Goal: Task Accomplishment & Management: Manage account settings

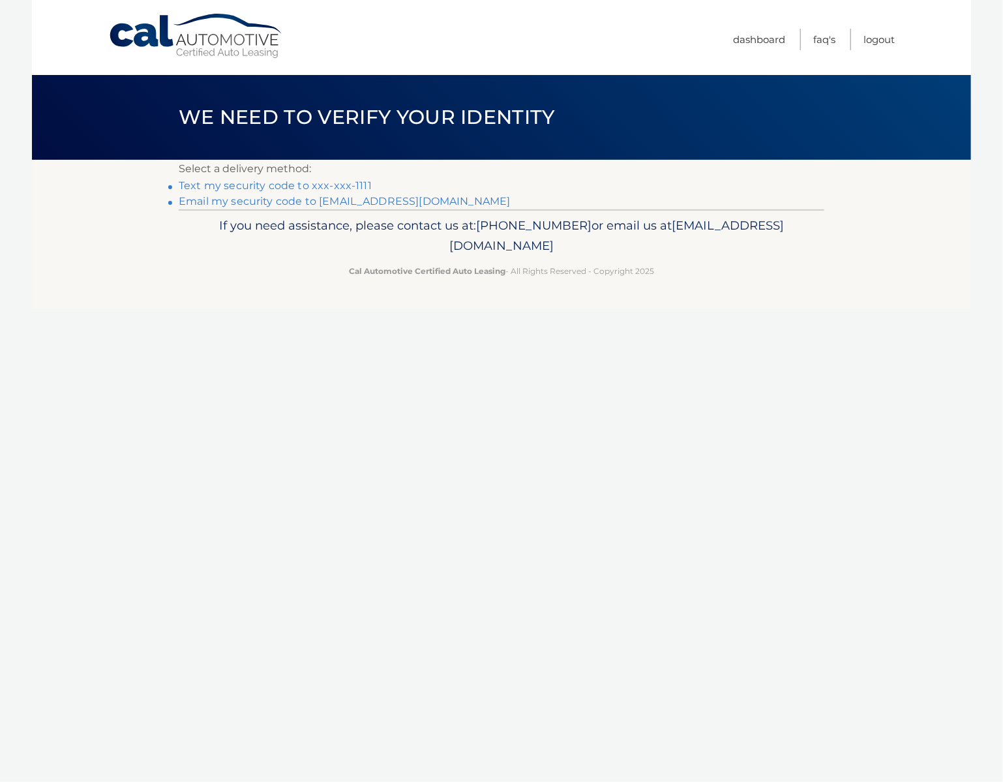
click at [284, 183] on link "Text my security code to xxx-xxx-1111" at bounding box center [275, 185] width 193 height 12
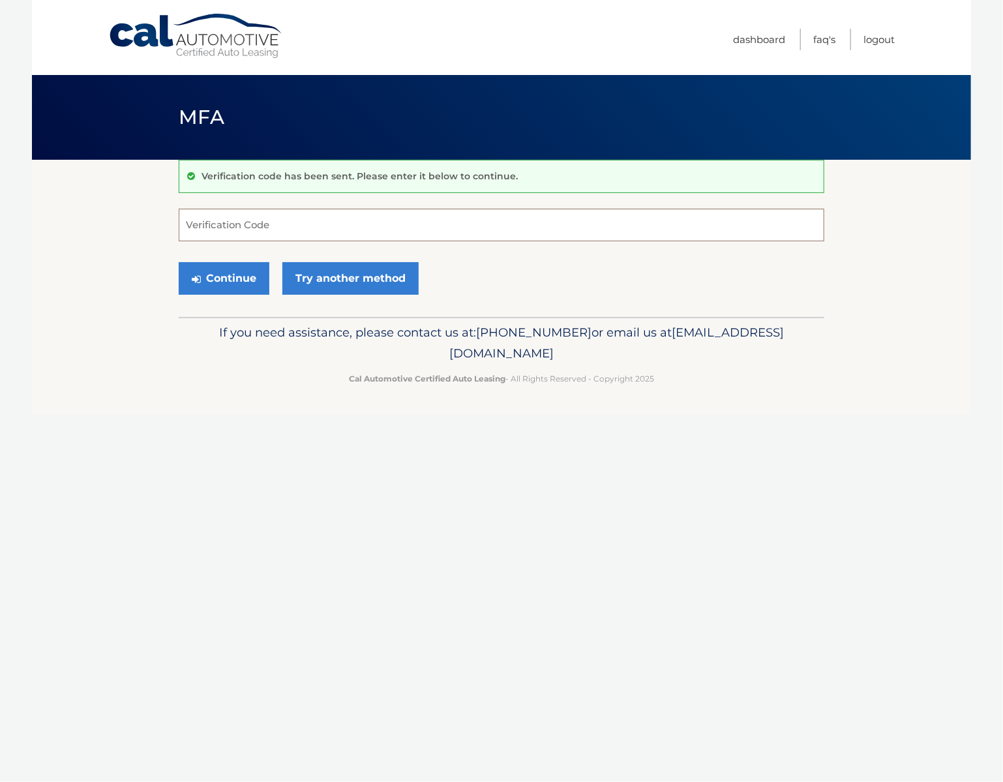
click at [222, 210] on input "Verification Code" at bounding box center [502, 225] width 646 height 33
click at [258, 227] on input "Verification Code" at bounding box center [502, 225] width 646 height 33
type input "518648"
click at [232, 278] on button "Continue" at bounding box center [224, 278] width 91 height 33
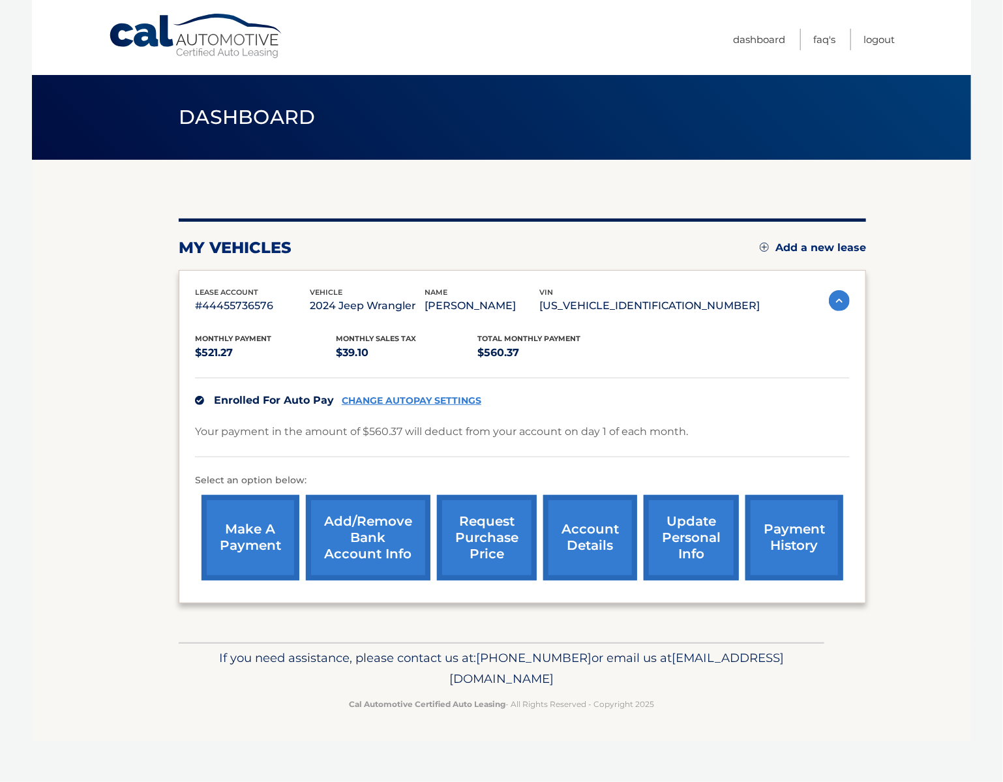
click at [386, 545] on link "Add/Remove bank account info" at bounding box center [368, 537] width 125 height 85
click at [388, 535] on link "Add/Remove bank account info" at bounding box center [368, 537] width 125 height 85
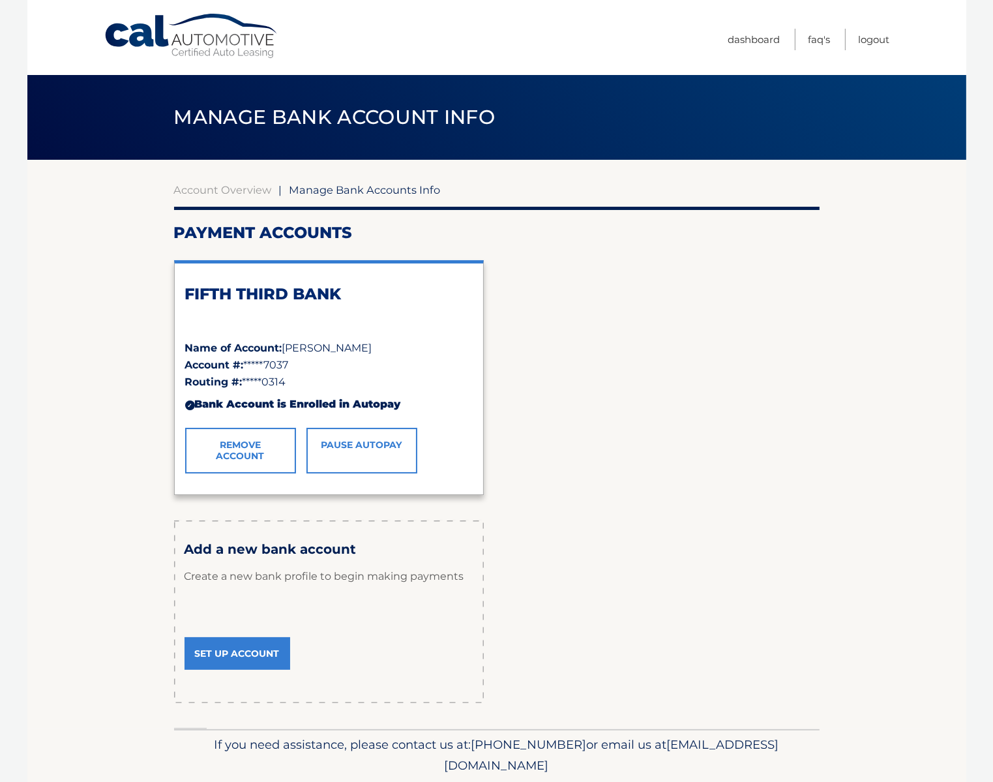
click at [271, 646] on link "Set Up Account" at bounding box center [238, 653] width 106 height 33
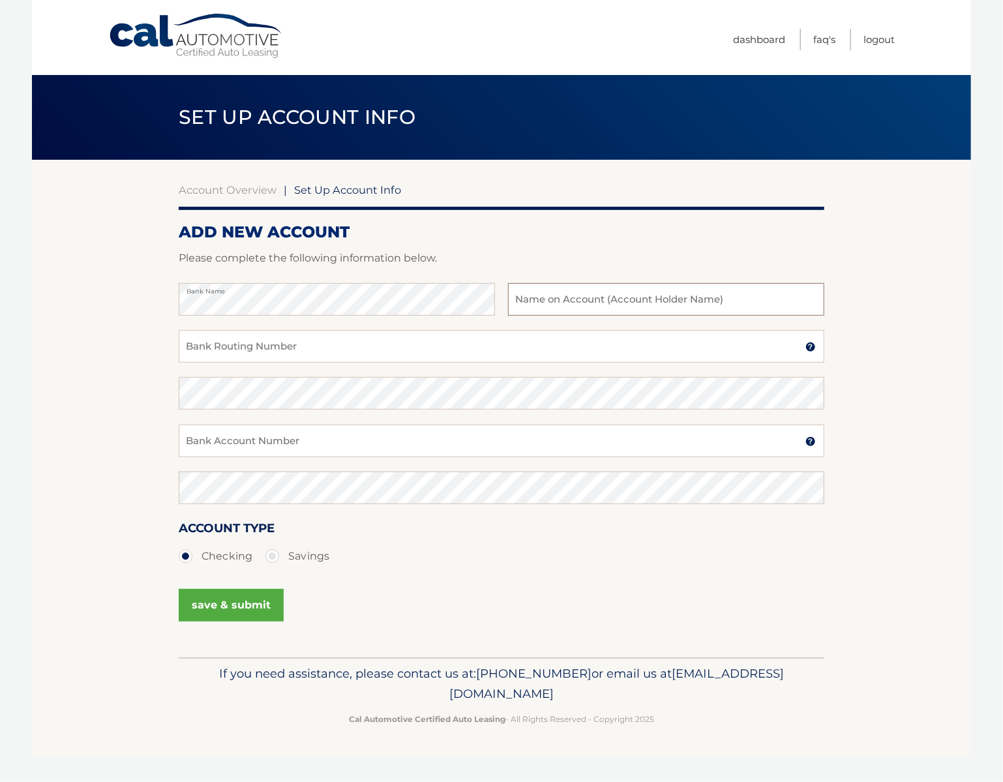
click at [542, 288] on input "text" at bounding box center [666, 299] width 316 height 33
click at [406, 351] on input "Bank Routing Number" at bounding box center [502, 346] width 646 height 33
type input "021201383"
click at [301, 438] on input "Bank Account Number" at bounding box center [502, 441] width 646 height 33
type input "5918127308"
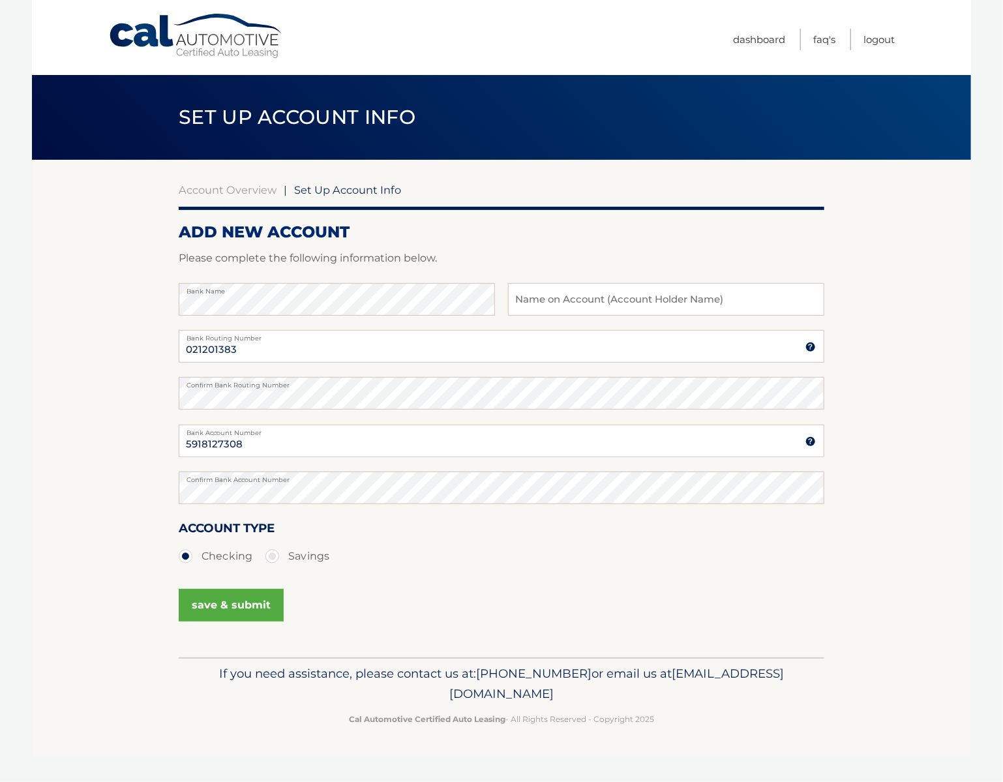
click at [252, 611] on button "save & submit" at bounding box center [231, 605] width 105 height 33
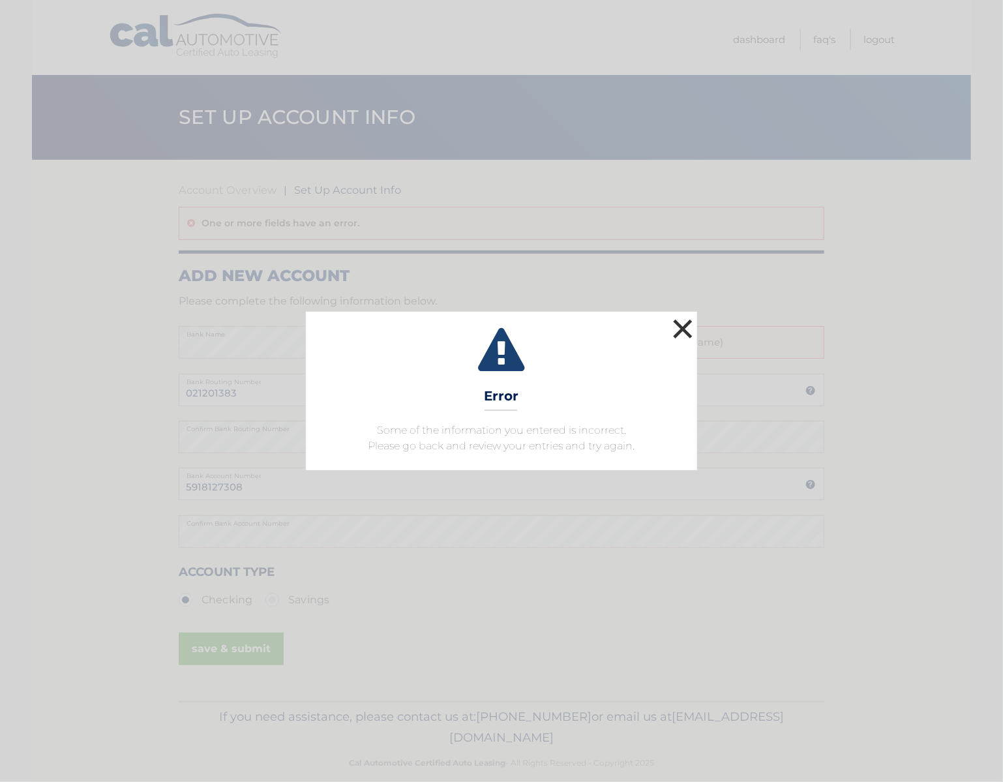
click at [684, 328] on button "×" at bounding box center [683, 329] width 26 height 26
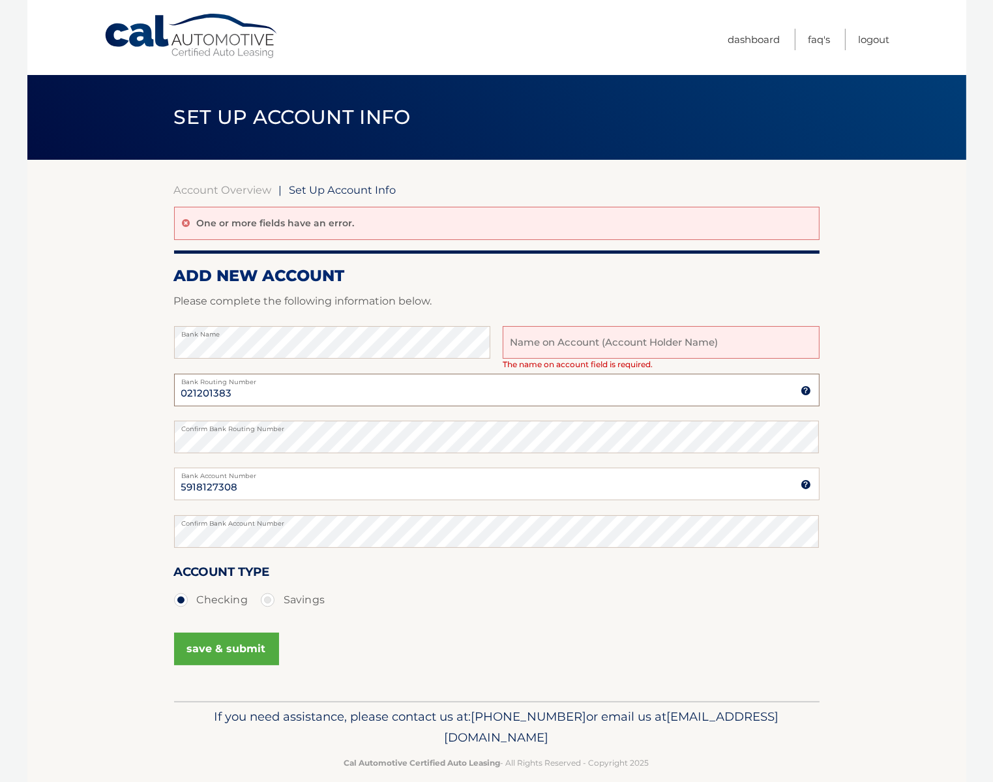
click at [256, 397] on input "021201383" at bounding box center [497, 390] width 646 height 33
type input "021201383"
click at [307, 480] on input "5918127308" at bounding box center [497, 484] width 646 height 33
type input "5918127308"
click at [558, 347] on input "text" at bounding box center [661, 342] width 316 height 33
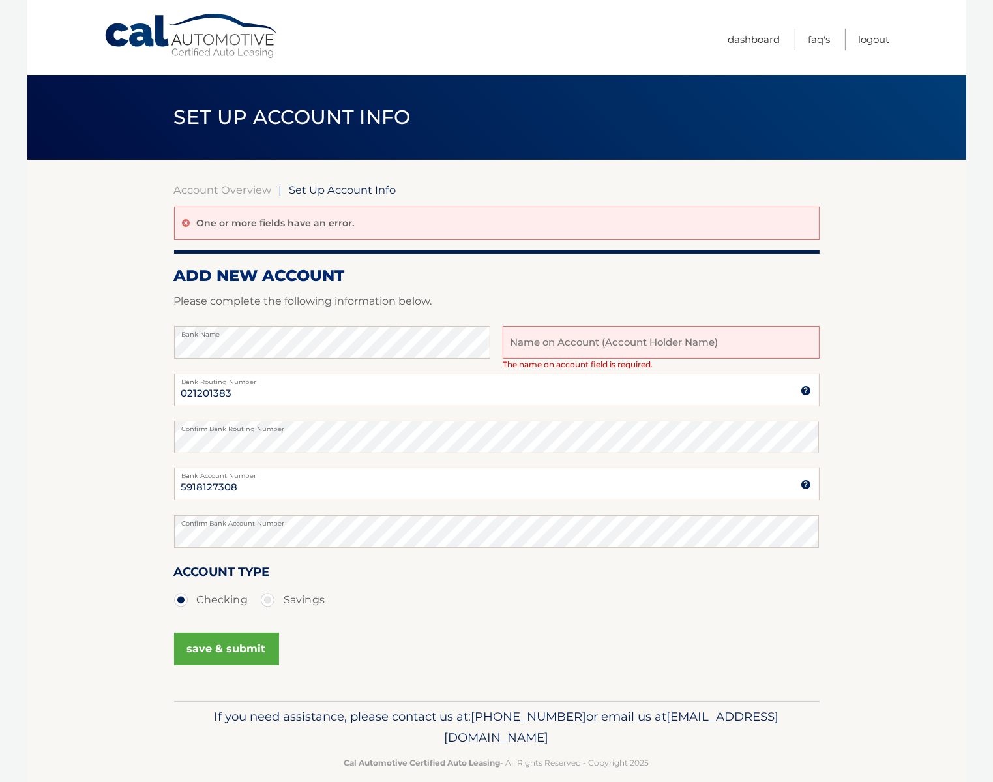
type input "John Owens"
click at [226, 640] on button "save & submit" at bounding box center [226, 649] width 105 height 33
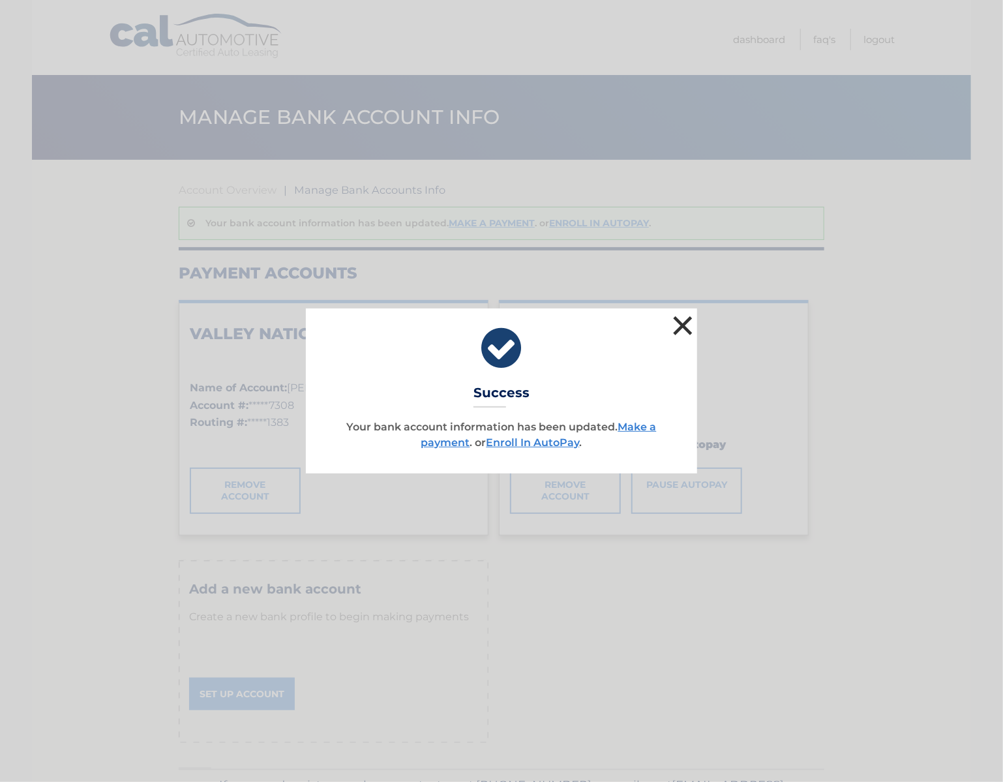
click at [686, 325] on button "×" at bounding box center [683, 325] width 26 height 26
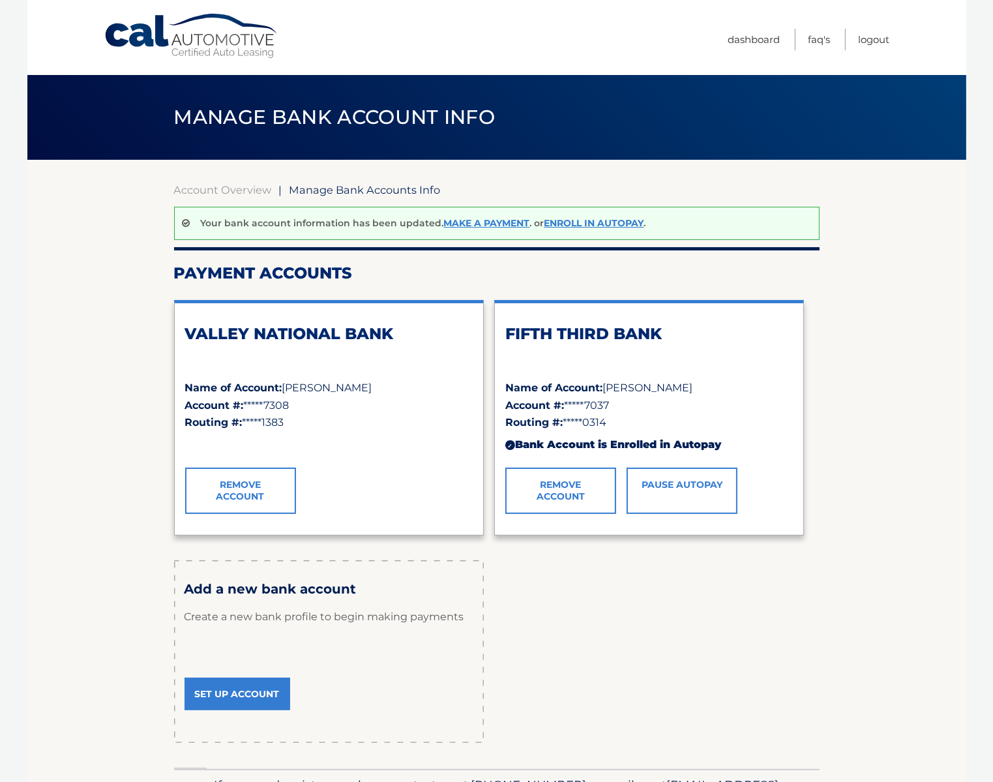
click at [560, 481] on link "Remove Account" at bounding box center [560, 491] width 111 height 46
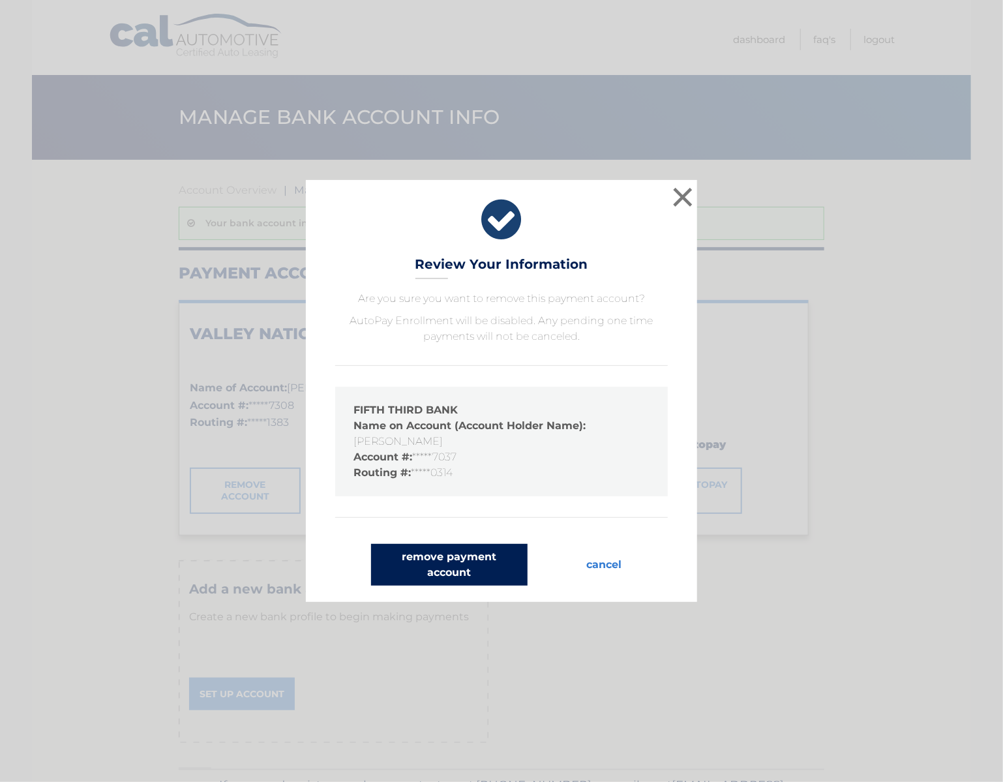
click at [423, 573] on button "remove payment account" at bounding box center [449, 565] width 157 height 42
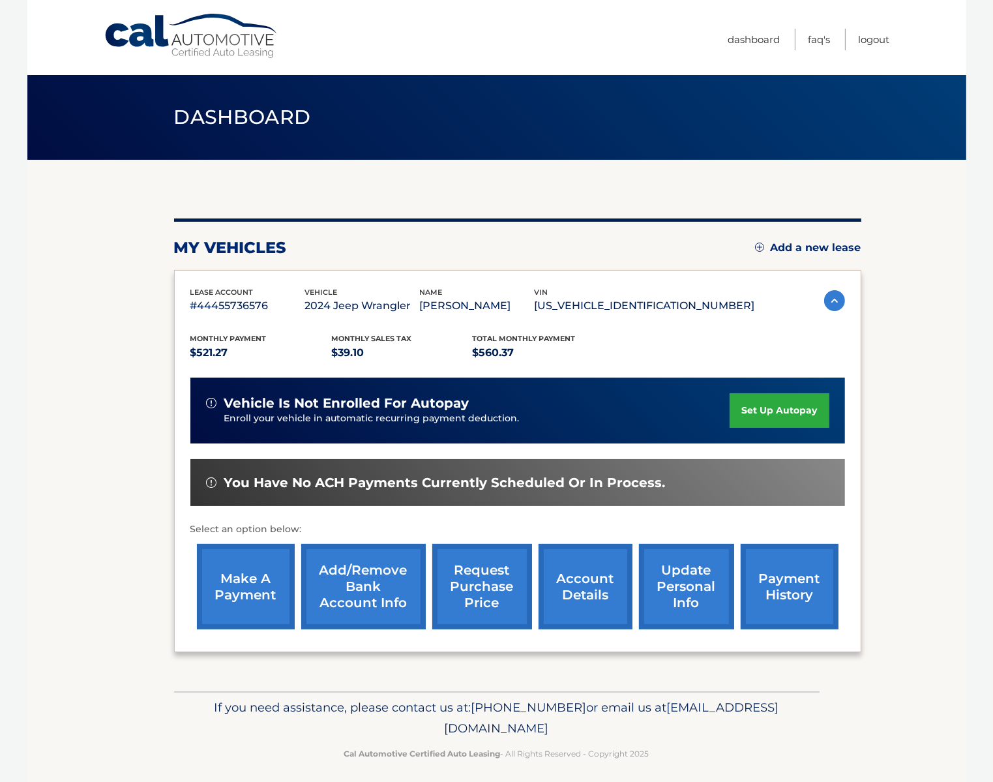
click at [232, 589] on link "make a payment" at bounding box center [246, 586] width 98 height 85
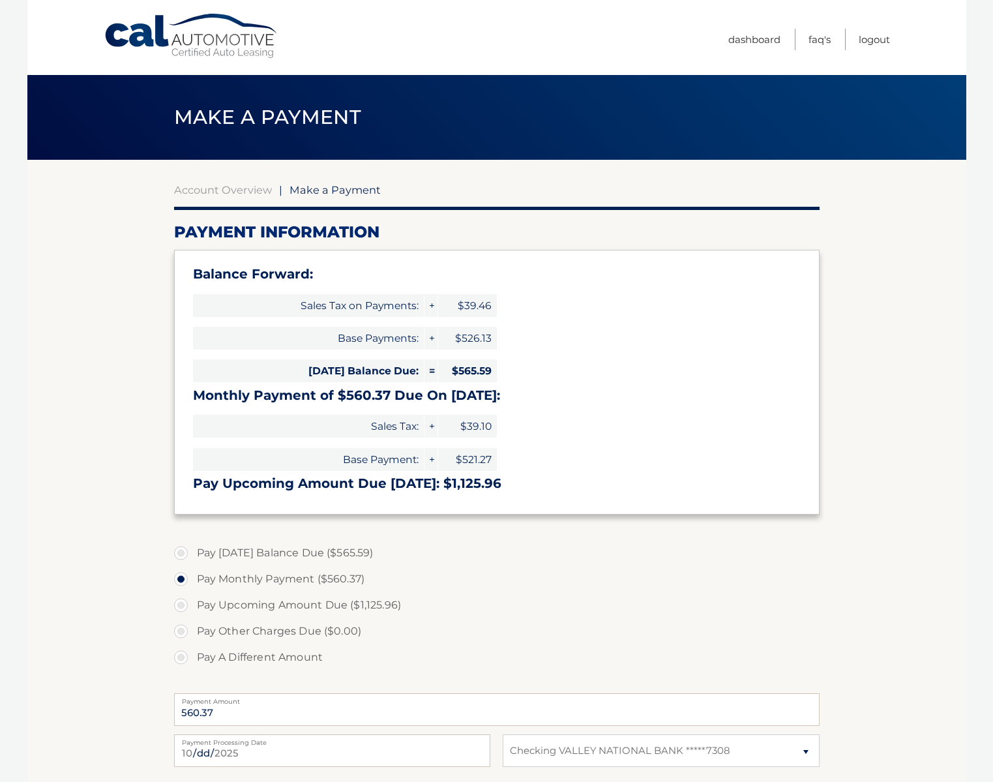
select select "YTExMzllMjUtZWFkOC00ZWU0LTlmMjItMjU3ZmI4MjJlMzEz"
click at [188, 557] on label "Pay [DATE] Balance Due ($565.59)" at bounding box center [497, 553] width 646 height 26
click at [188, 557] on input "Pay [DATE] Balance Due ($565.59)" at bounding box center [185, 550] width 13 height 21
radio input "true"
type input "565.59"
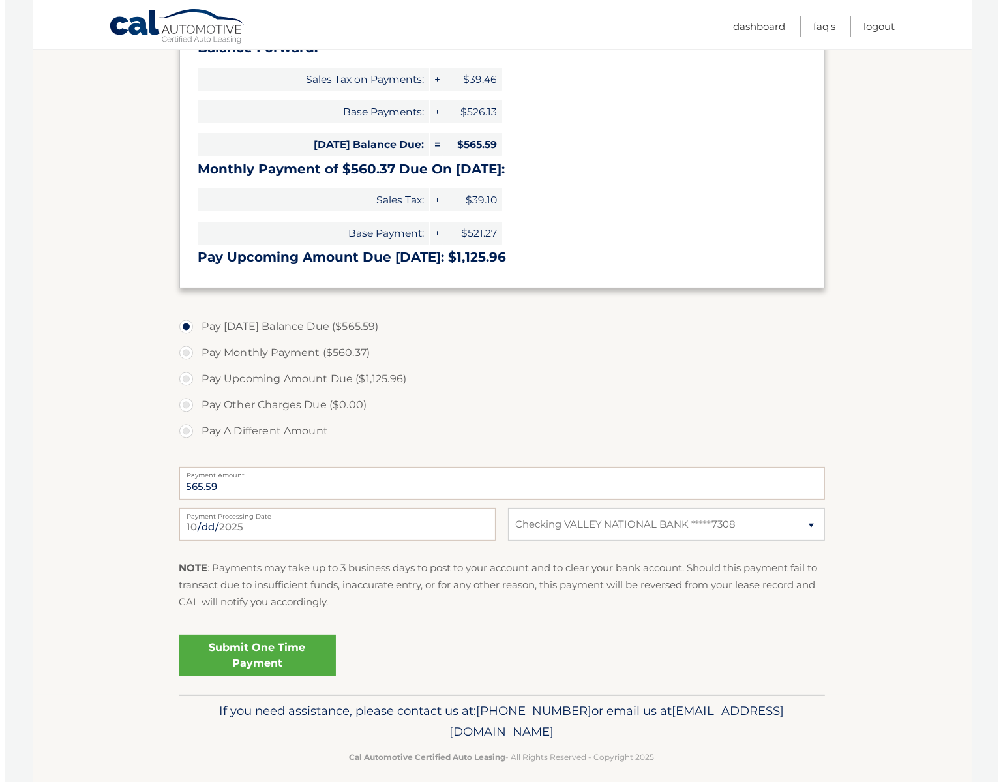
scroll to position [237, 0]
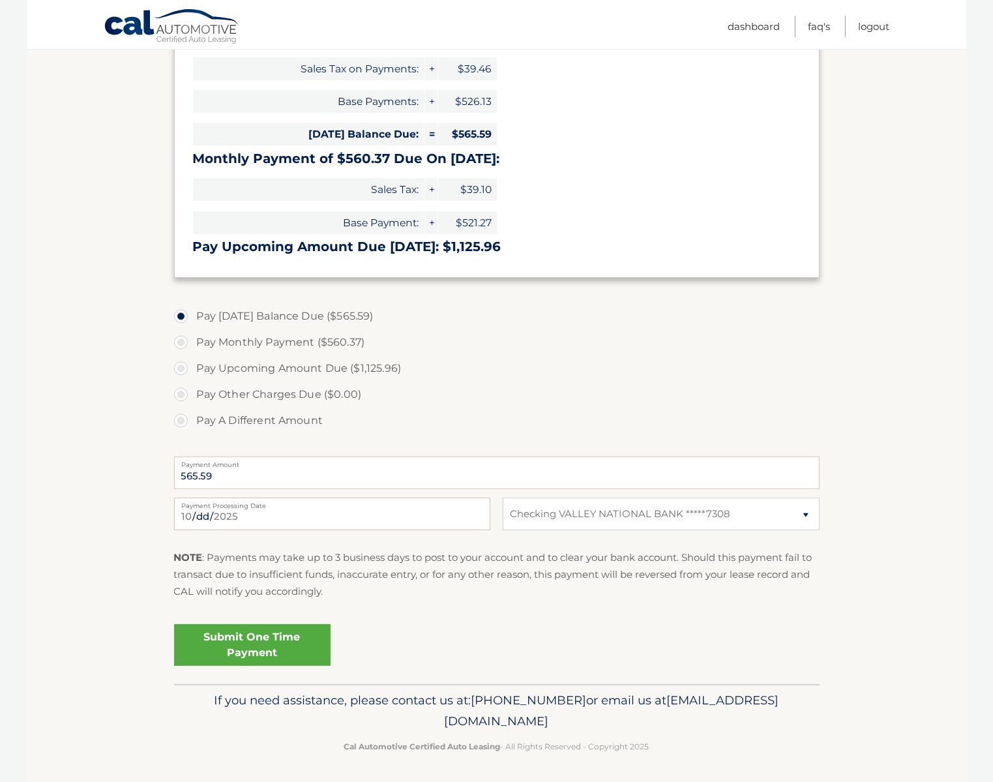
click at [266, 626] on link "Submit One Time Payment" at bounding box center [252, 645] width 157 height 42
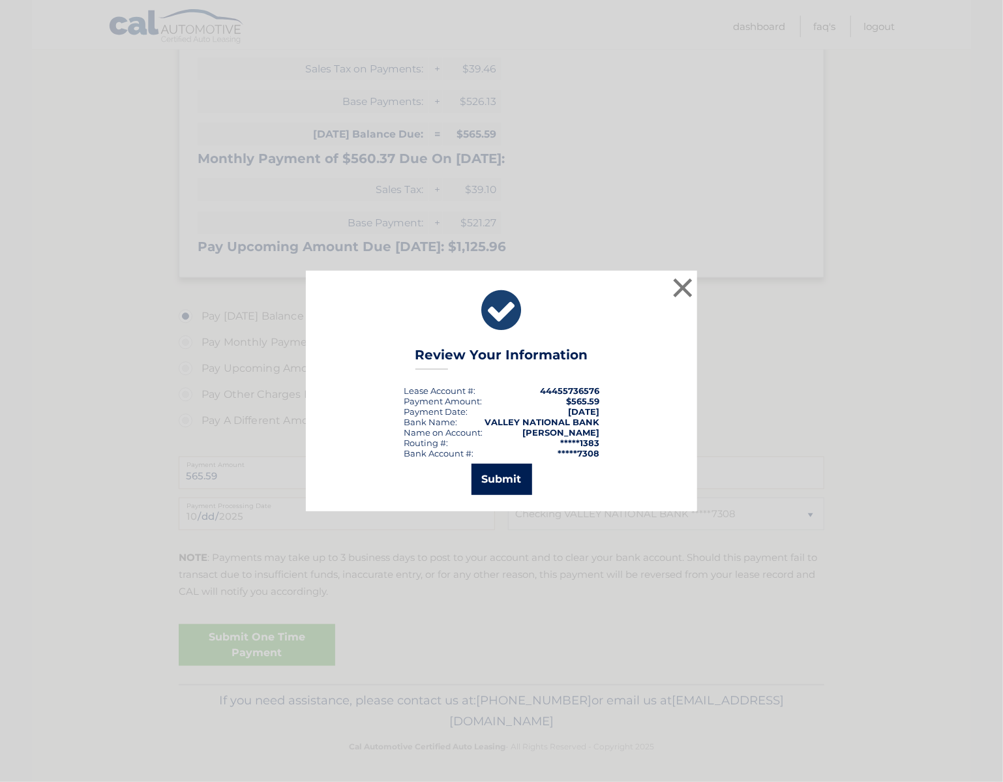
click at [508, 471] on button "Submit" at bounding box center [501, 479] width 61 height 31
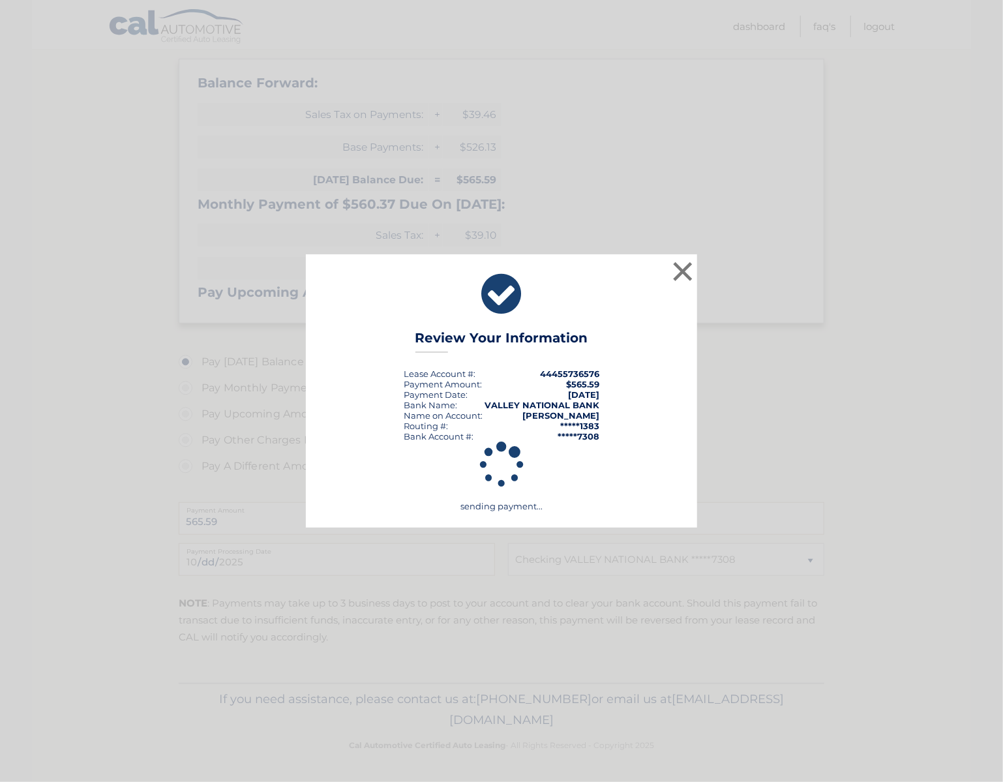
scroll to position [190, 0]
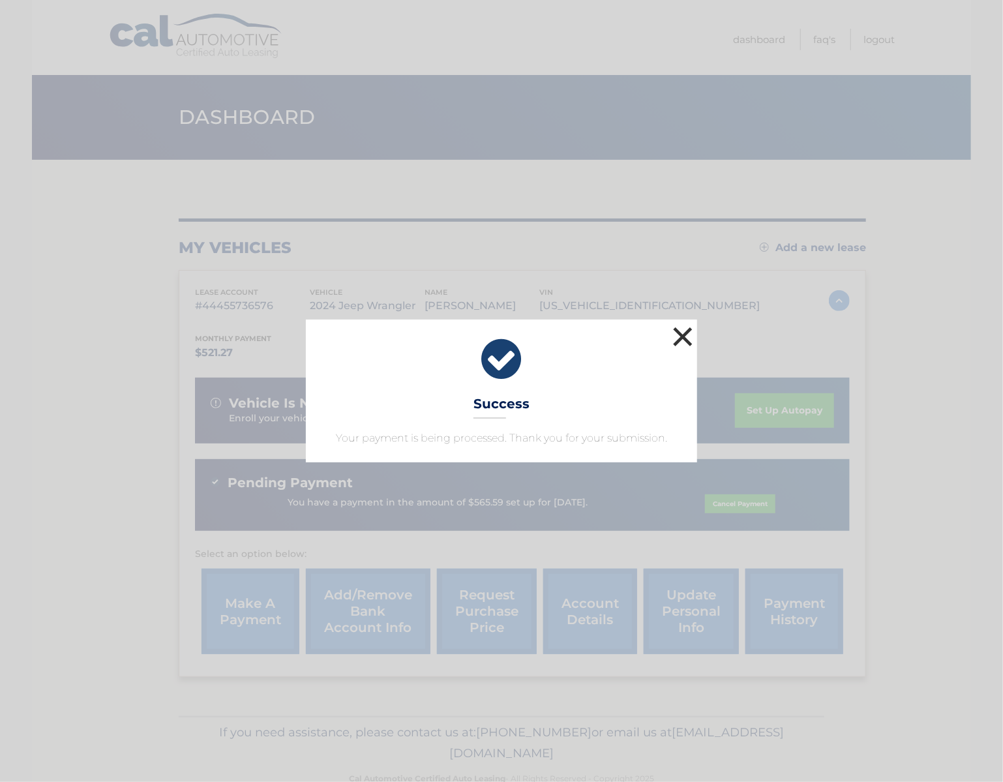
click at [682, 340] on button "×" at bounding box center [683, 336] width 26 height 26
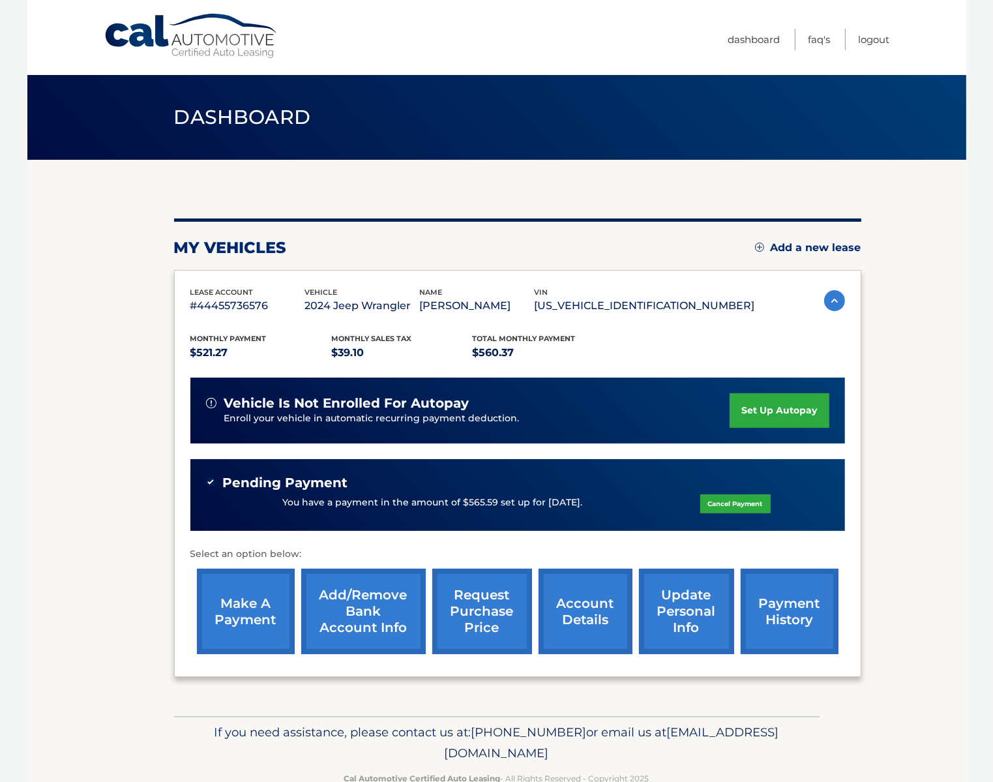
click at [753, 403] on link "set up autopay" at bounding box center [779, 410] width 99 height 35
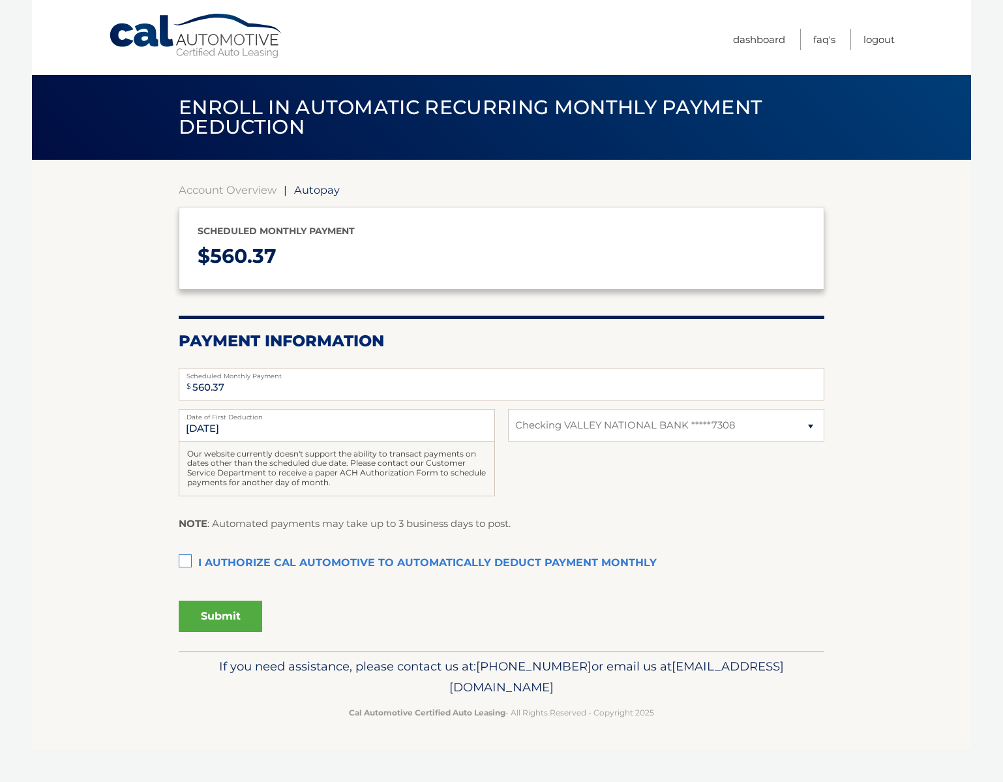
select select "YTExMzllMjUtZWFkOC00ZWU0LTlmMjItMjU3ZmI4MjJlMzEz"
click at [189, 560] on label "I authorize cal automotive to automatically deduct payment monthly This checkbo…" at bounding box center [502, 563] width 646 height 26
click at [0, 0] on input "I authorize cal automotive to automatically deduct payment monthly This checkbo…" at bounding box center [0, 0] width 0 height 0
click at [226, 606] on button "Submit" at bounding box center [220, 616] width 83 height 31
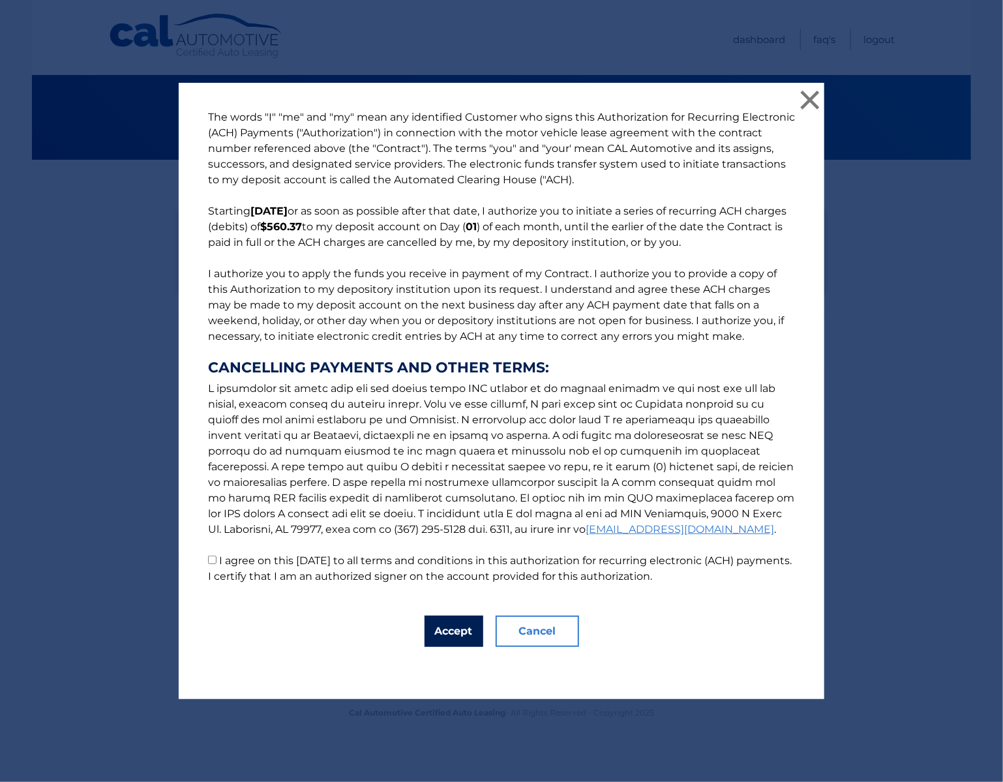
click at [445, 634] on button "Accept" at bounding box center [454, 631] width 59 height 31
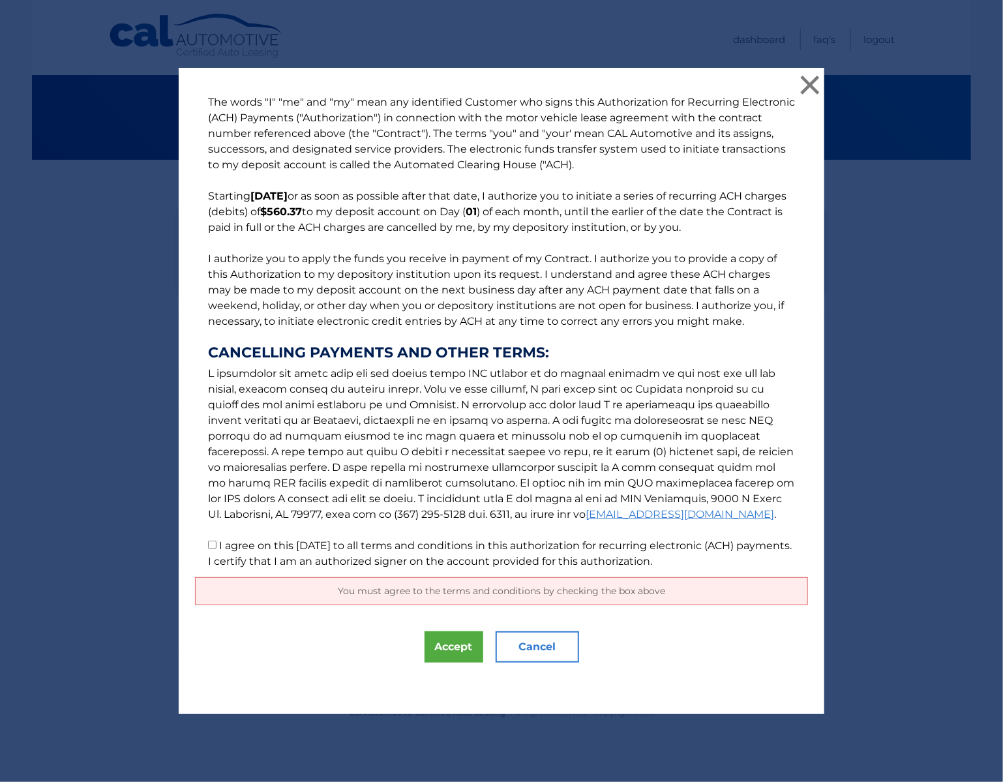
click at [208, 546] on input "I agree on this 10/09/2025 to all terms and conditions in this authorization fo…" at bounding box center [212, 545] width 8 height 8
checkbox input "true"
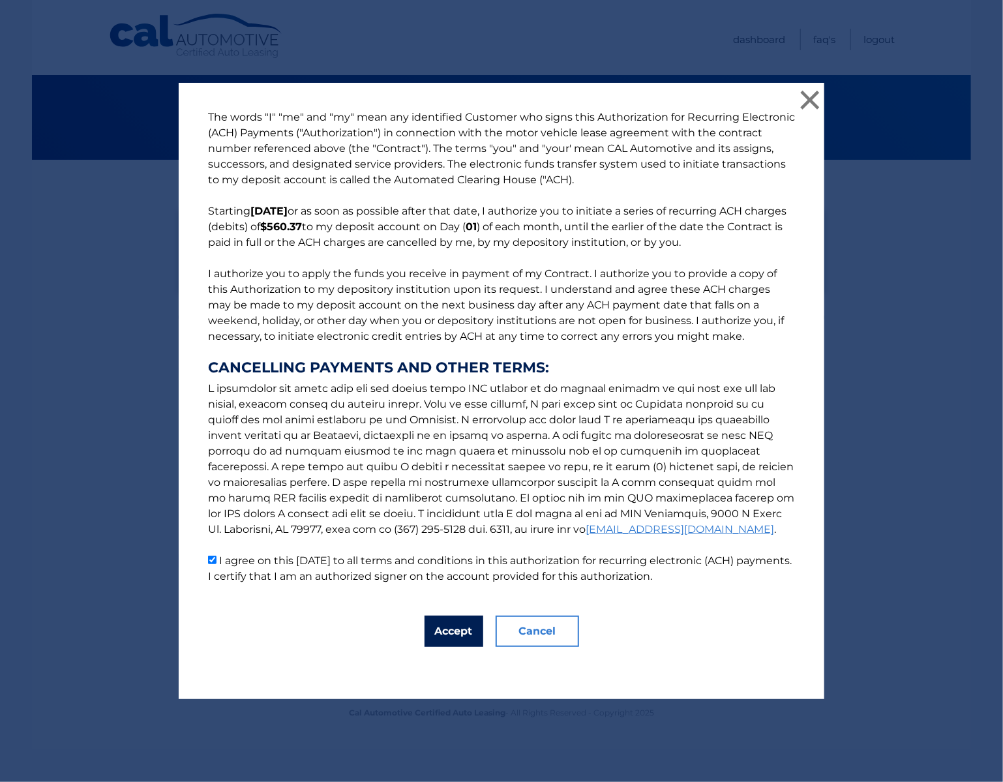
drag, startPoint x: 437, startPoint y: 646, endPoint x: 434, endPoint y: 638, distance: 8.2
click at [435, 642] on button "Accept" at bounding box center [454, 631] width 59 height 31
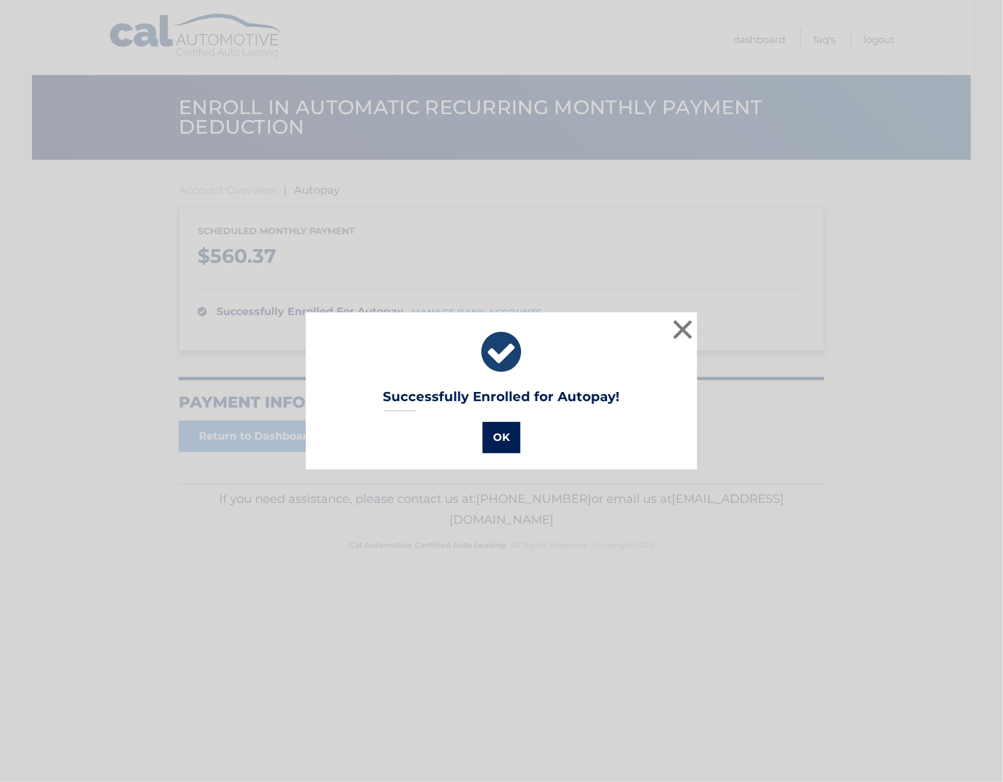
click at [498, 430] on button "OK" at bounding box center [502, 437] width 38 height 31
